Goal: Task Accomplishment & Management: Manage account settings

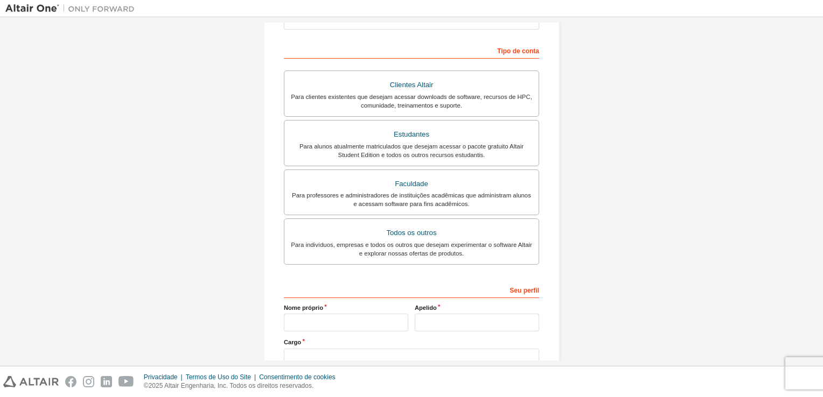
scroll to position [162, 0]
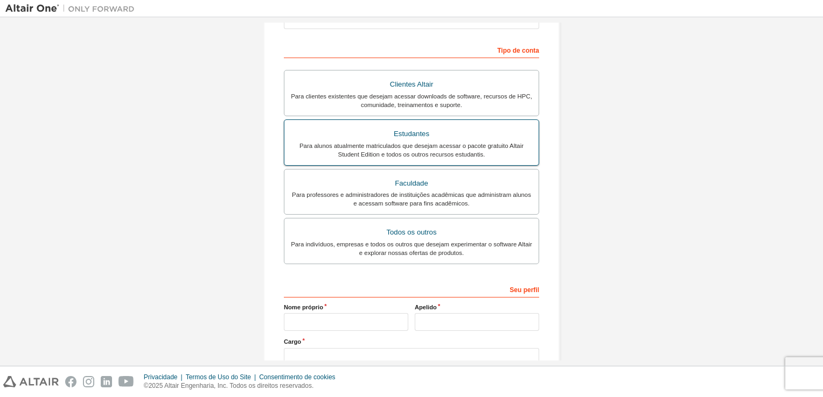
click at [433, 147] on div "Para alunos atualmente matriculados que desejam acessar o pacote gratuito Altai…" at bounding box center [411, 150] width 241 height 17
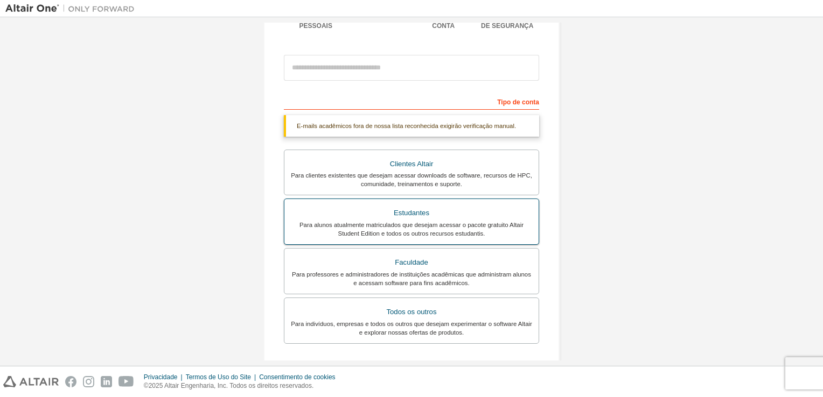
scroll to position [108, 0]
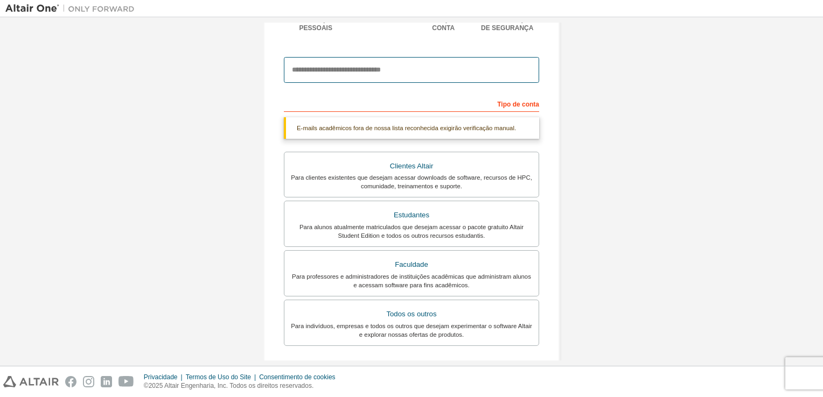
click at [414, 70] on input "email" at bounding box center [411, 70] width 255 height 26
type input "**********"
type input "*****"
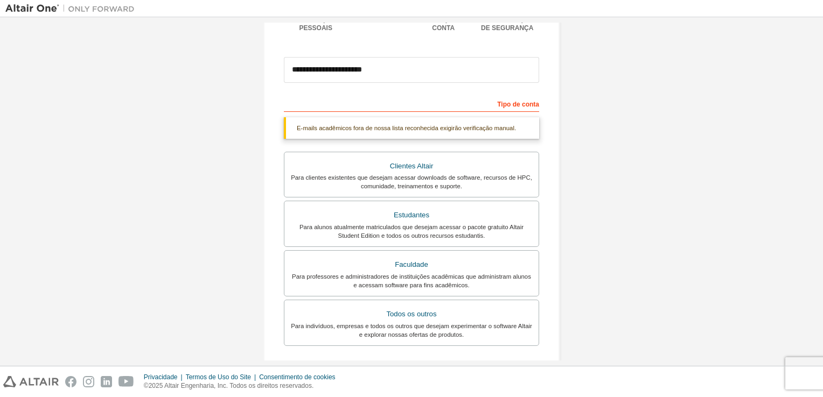
type input "*******"
type input "*********"
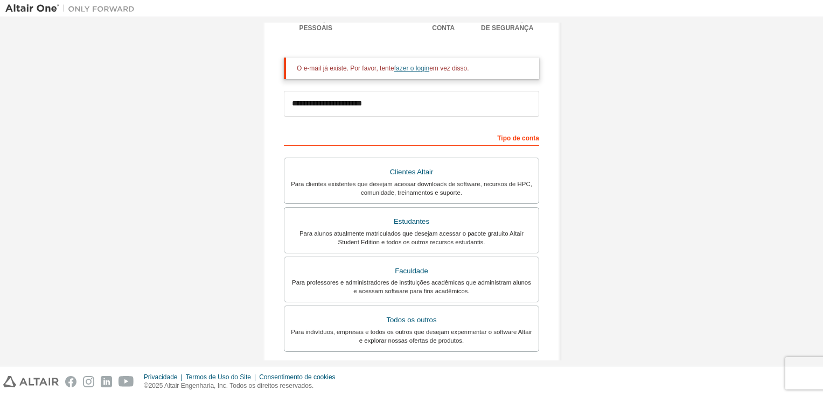
click at [405, 71] on link "fazer o login" at bounding box center [411, 69] width 35 height 8
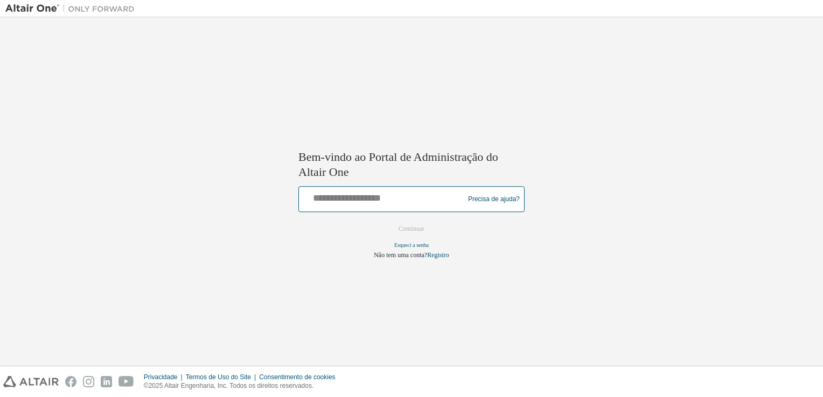
click at [393, 199] on input "text" at bounding box center [382, 198] width 159 height 16
type input "**********"
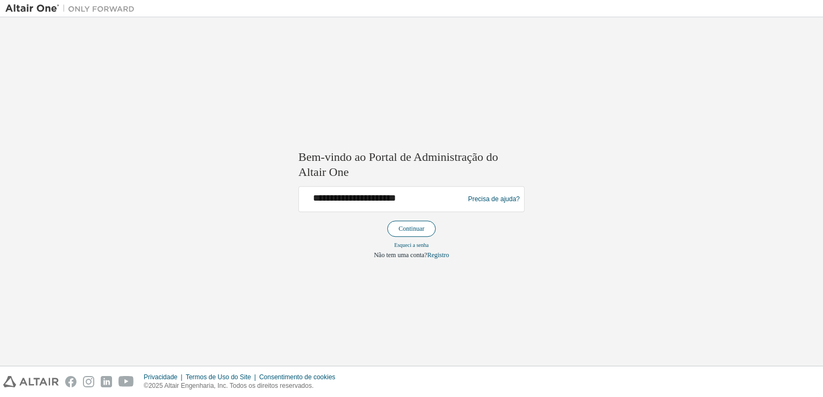
click at [417, 234] on button "Continuar" at bounding box center [411, 229] width 48 height 16
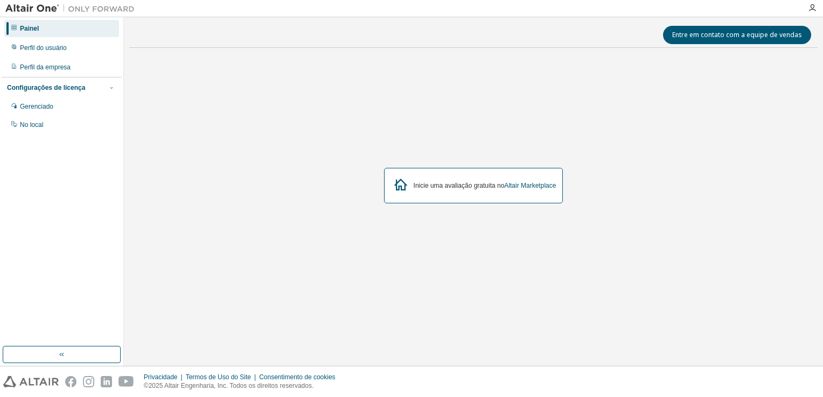
click at [108, 88] on icon "button" at bounding box center [111, 88] width 6 height 6
click at [110, 88] on icon "button" at bounding box center [111, 88] width 6 height 6
click at [67, 107] on div "Gerenciado" at bounding box center [61, 106] width 115 height 17
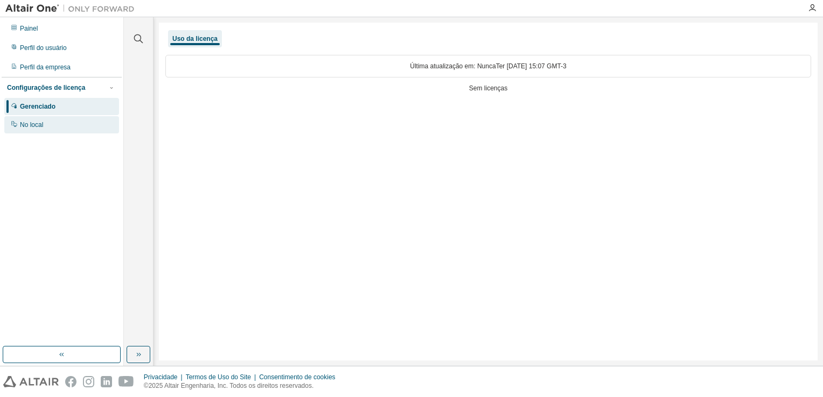
click at [74, 128] on div "No local" at bounding box center [61, 124] width 115 height 17
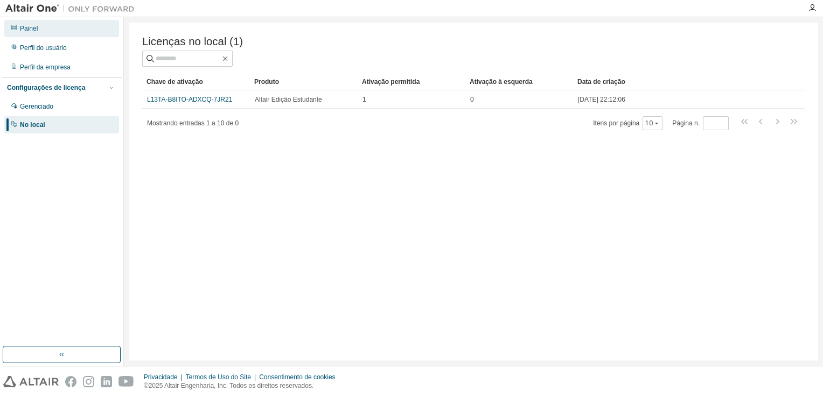
click at [100, 29] on div "Painel" at bounding box center [61, 28] width 115 height 17
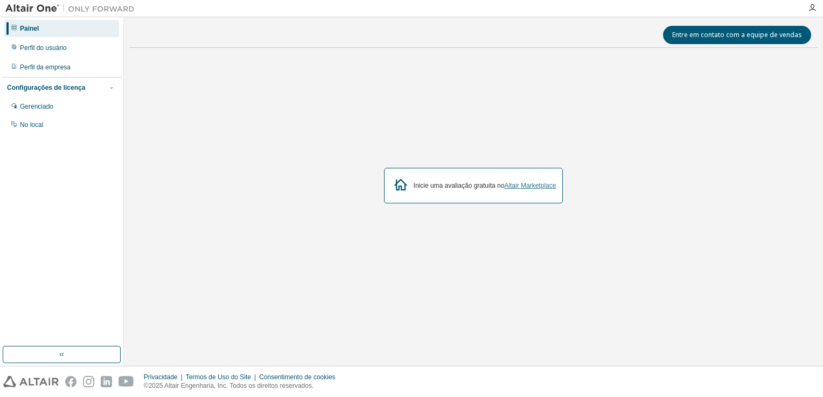
click at [524, 186] on link "Altair Marketplace" at bounding box center [530, 186] width 52 height 8
click at [84, 88] on div "Configurações de licença" at bounding box center [61, 88] width 109 height 10
click at [83, 87] on div "Configurações de licença" at bounding box center [61, 88] width 109 height 10
drag, startPoint x: 83, startPoint y: 87, endPoint x: 79, endPoint y: 104, distance: 17.9
click at [79, 104] on div "Gerenciado" at bounding box center [61, 106] width 115 height 17
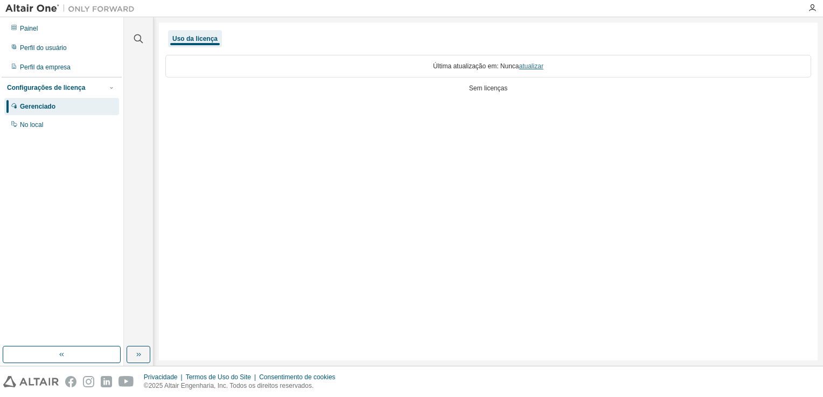
click at [528, 67] on link "atualizar" at bounding box center [531, 66] width 24 height 8
click at [104, 128] on div "No local" at bounding box center [61, 124] width 115 height 17
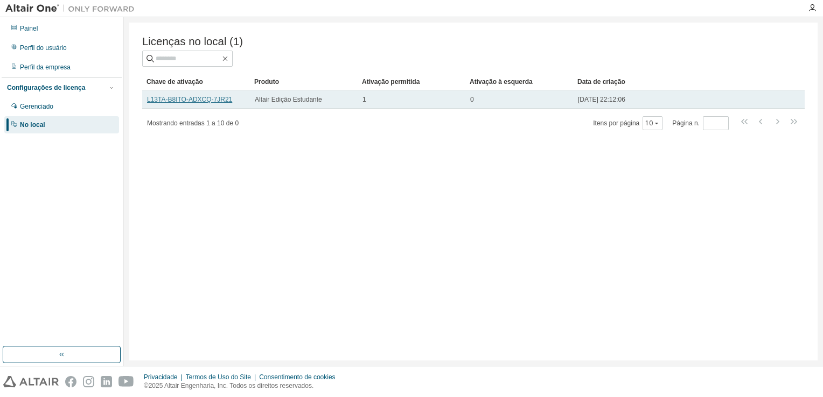
click at [211, 100] on link "L13TA-B8ITO-ADXCQ-7JR21" at bounding box center [189, 100] width 85 height 8
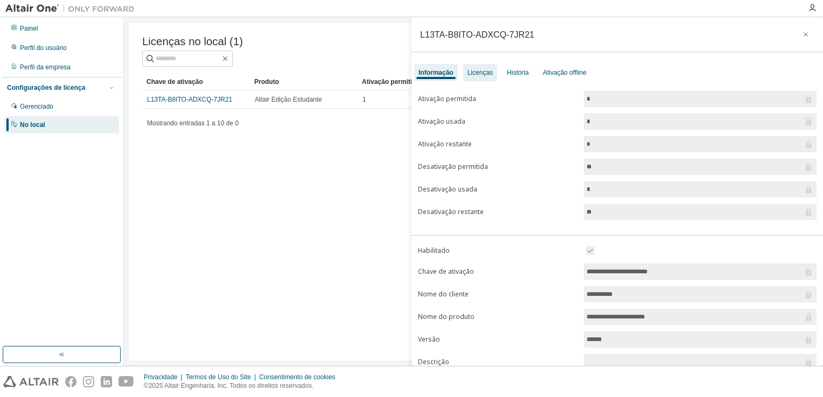
click at [476, 79] on div "Licenças" at bounding box center [480, 72] width 34 height 17
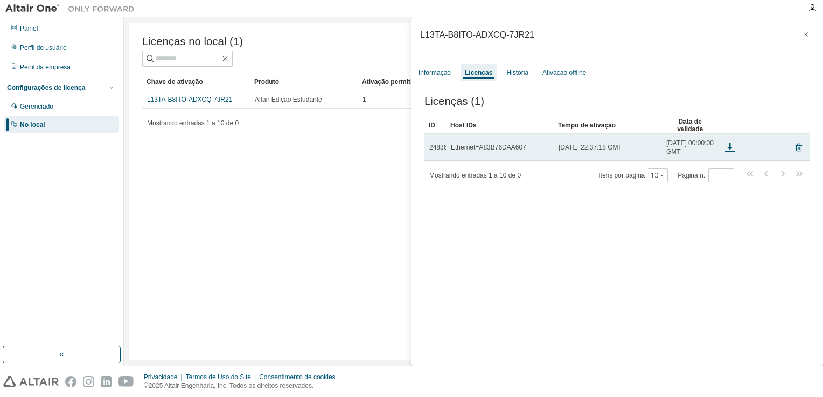
click at [500, 154] on td "Ethernet=A83B76DAA607" at bounding box center [500, 147] width 108 height 27
click at [726, 152] on icon at bounding box center [729, 147] width 13 height 13
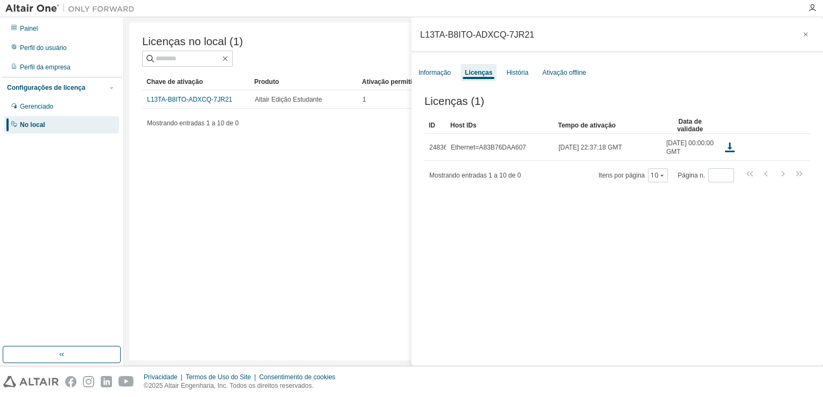
click at [590, 100] on div "Licenças (1)" at bounding box center [617, 101] width 386 height 12
click at [561, 74] on div "Ativação offline" at bounding box center [564, 72] width 44 height 9
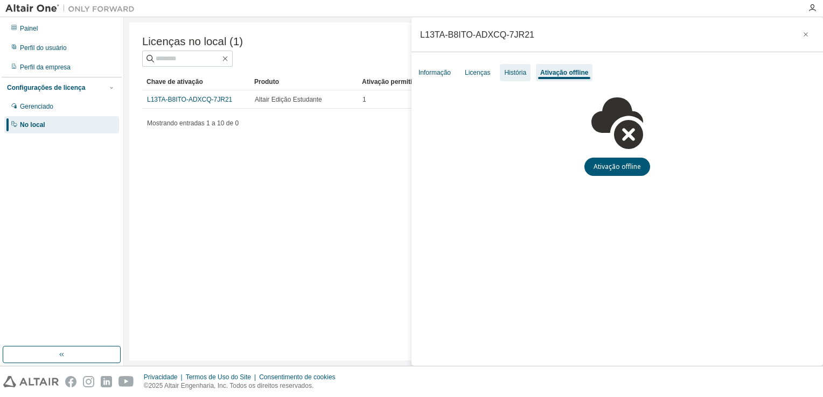
click at [524, 73] on div "História" at bounding box center [515, 72] width 22 height 9
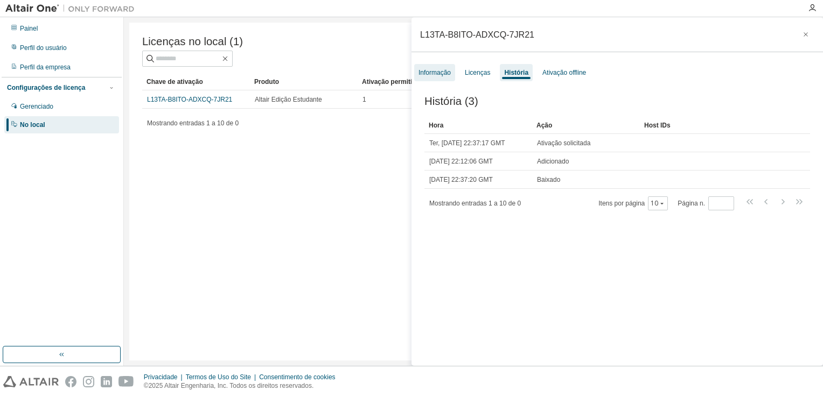
click at [442, 71] on div "Informação" at bounding box center [434, 72] width 32 height 9
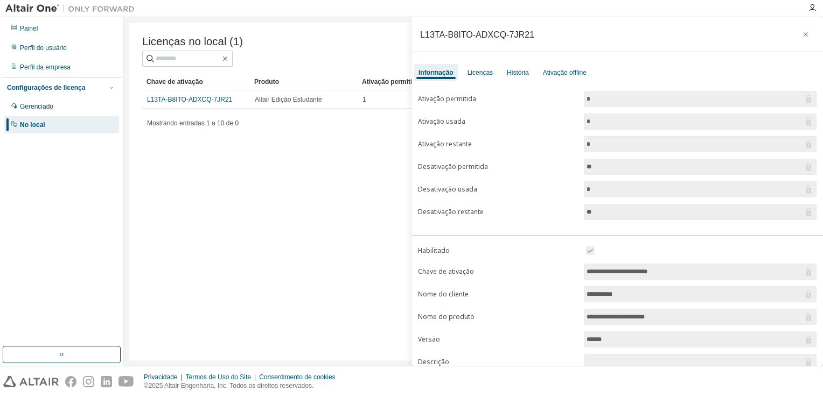
click at [802, 35] on icon "button" at bounding box center [806, 34] width 8 height 9
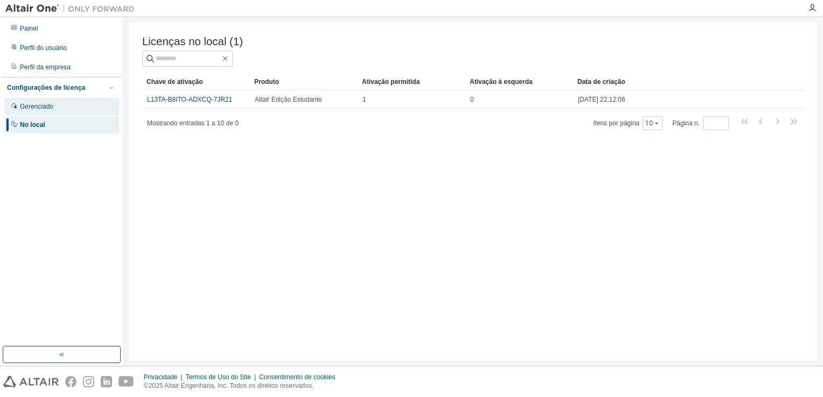
click at [87, 106] on div "Gerenciado" at bounding box center [61, 106] width 115 height 17
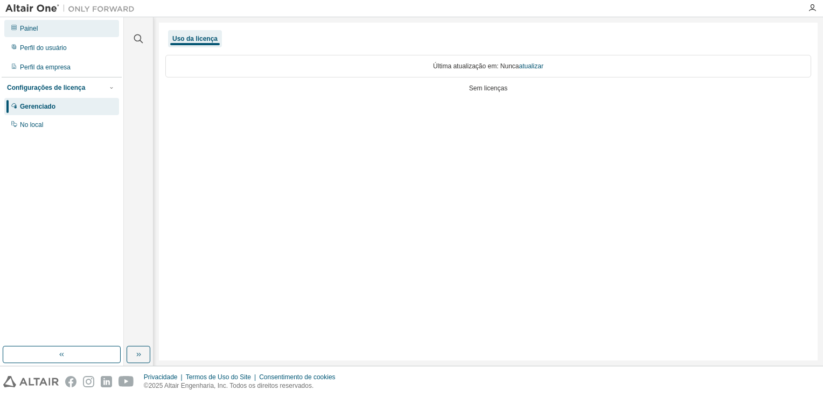
click at [74, 31] on div "Painel" at bounding box center [61, 28] width 115 height 17
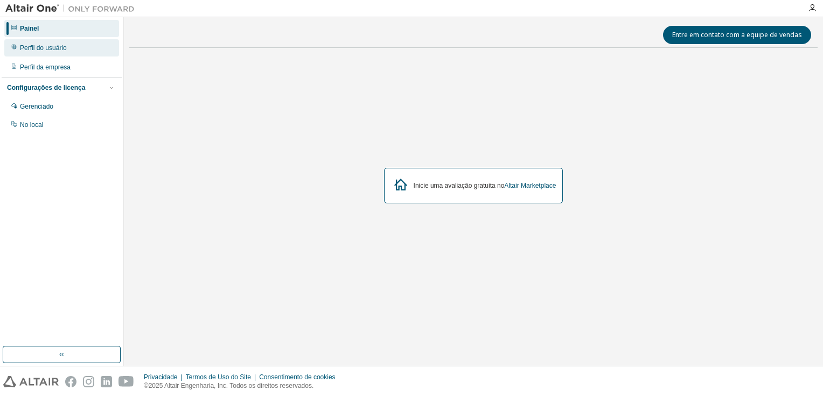
click at [85, 44] on div "Perfil do usuário" at bounding box center [61, 47] width 115 height 17
